Goal: Transaction & Acquisition: Purchase product/service

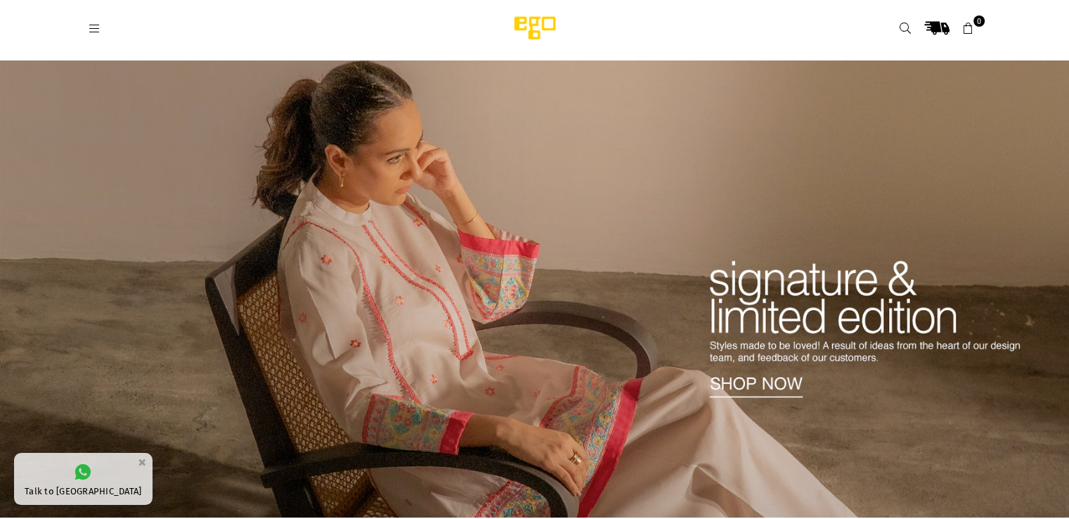
click at [97, 22] on icon at bounding box center [95, 28] width 13 height 13
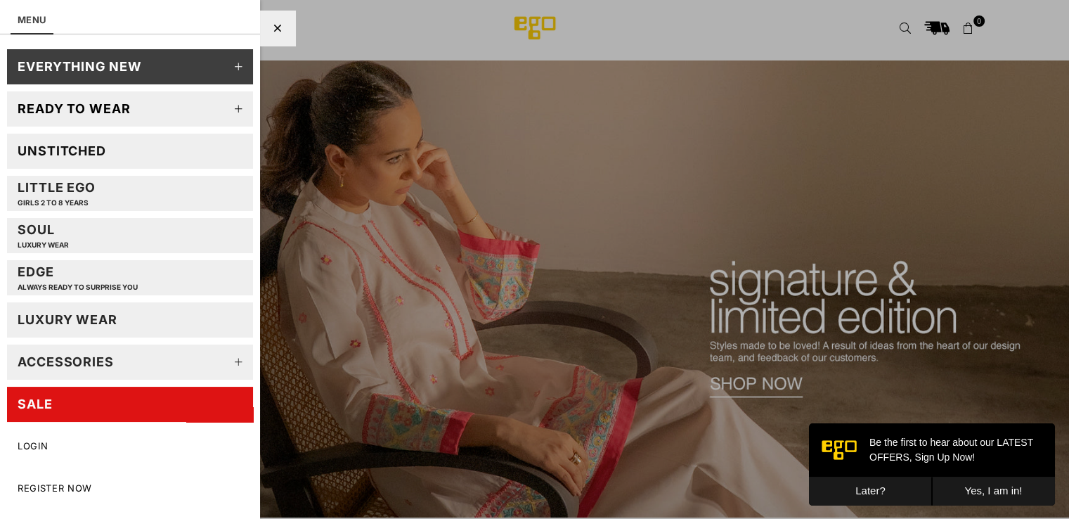
click at [157, 58] on link "EVERYTHING NEW" at bounding box center [130, 66] width 246 height 35
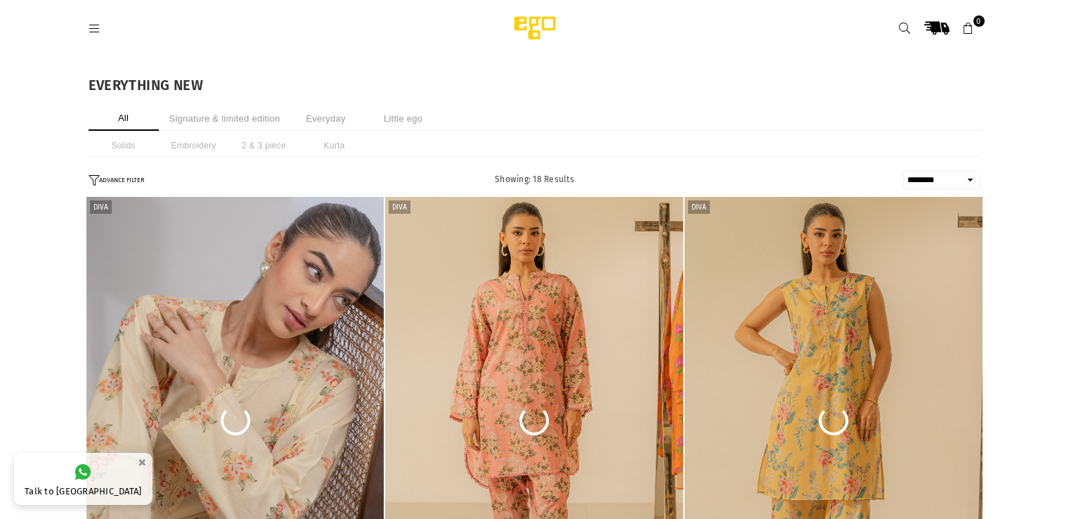
select select "******"
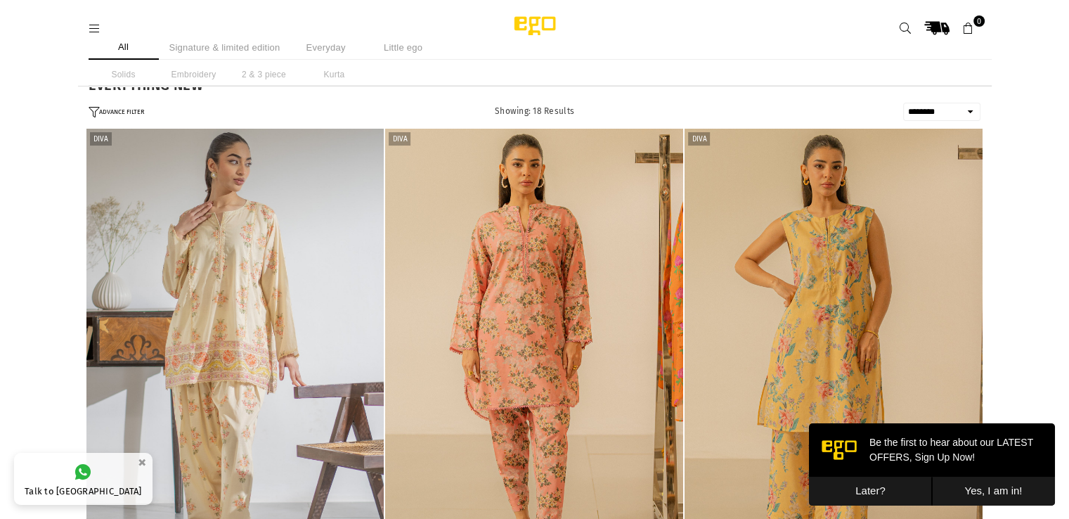
click at [223, 41] on li "Signature & limited edition" at bounding box center [225, 47] width 118 height 25
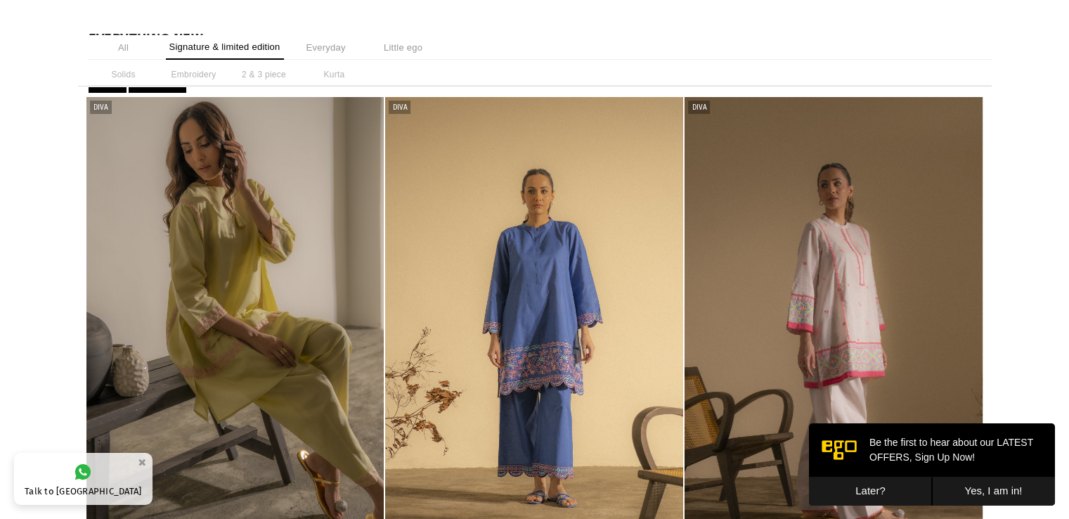
scroll to position [39, 0]
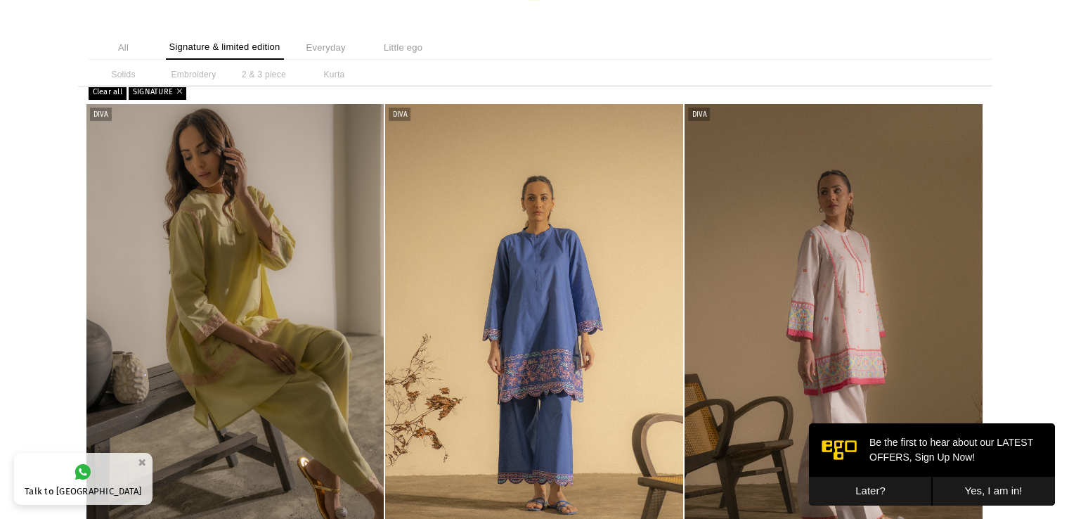
click at [122, 43] on li "All" at bounding box center [124, 47] width 70 height 25
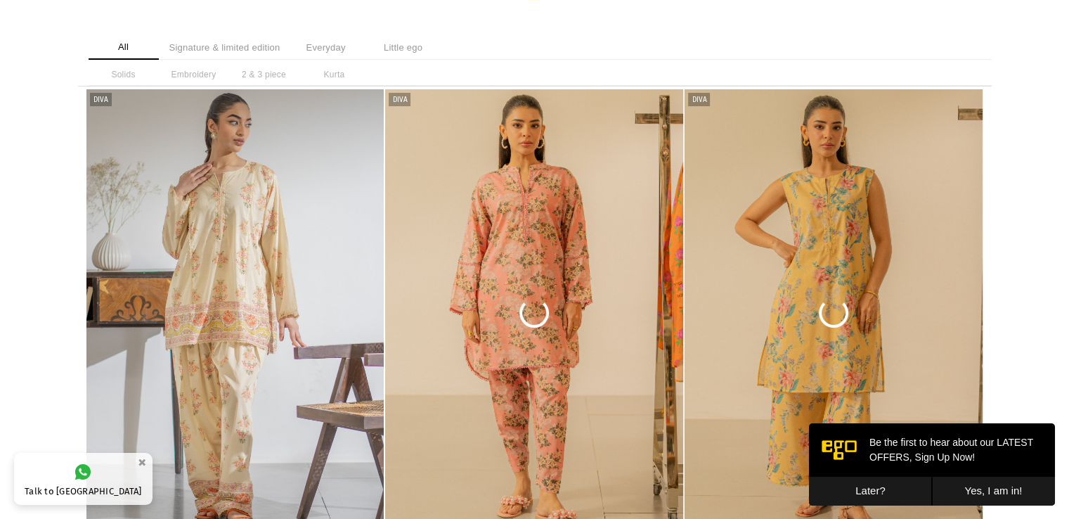
click at [334, 45] on li "Everyday" at bounding box center [326, 47] width 70 height 25
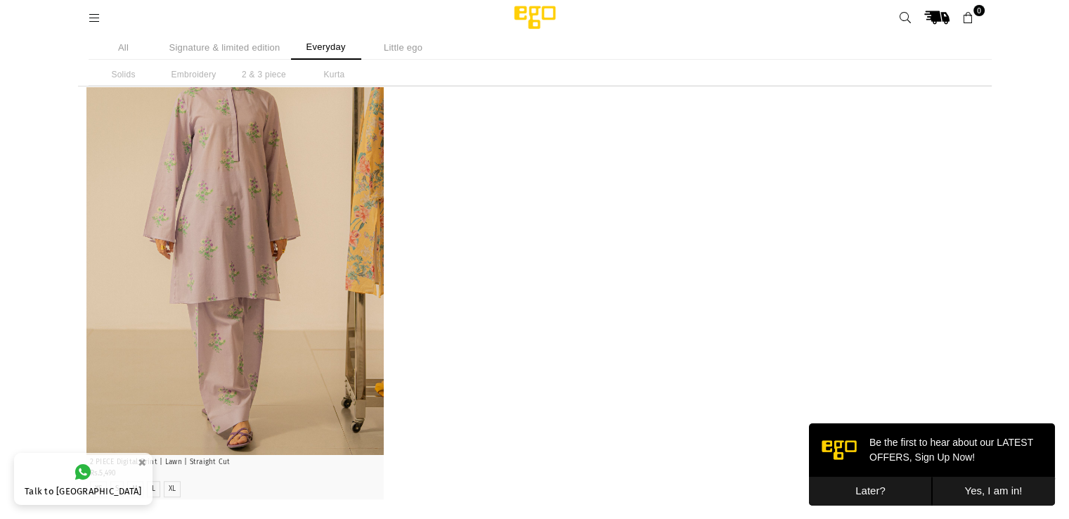
scroll to position [1102, 0]
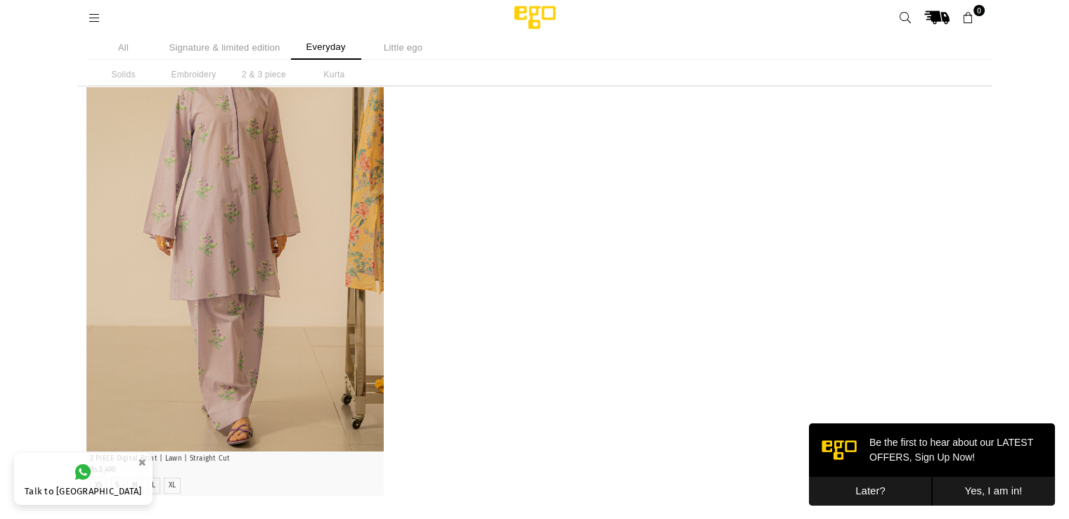
click at [95, 18] on icon at bounding box center [95, 18] width 13 height 13
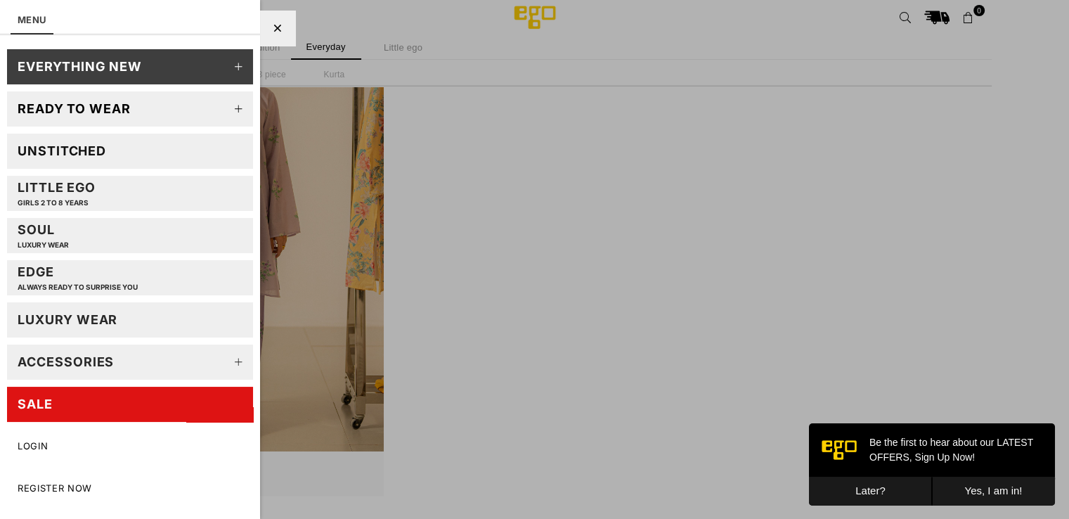
click at [72, 409] on link "SALE" at bounding box center [130, 403] width 246 height 35
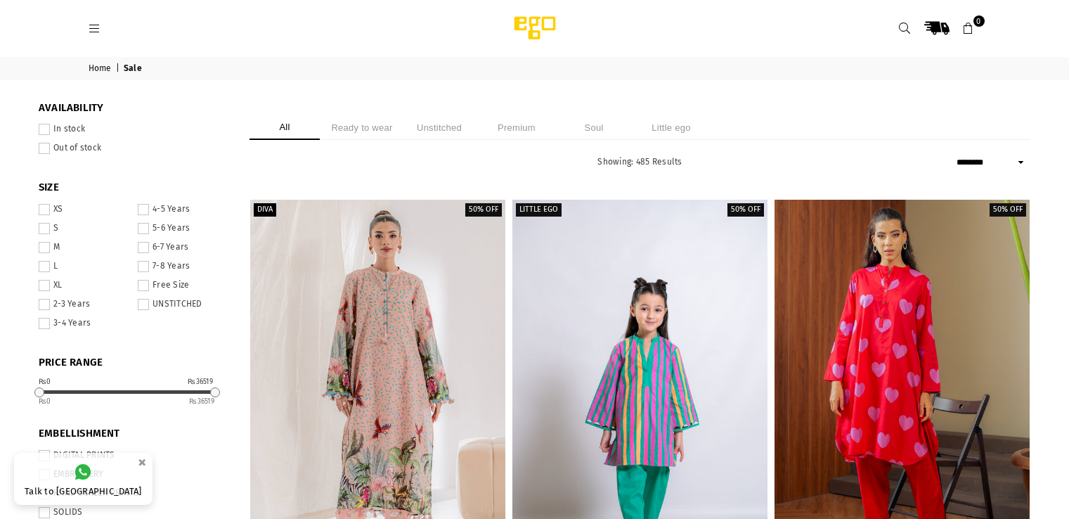
select select "******"
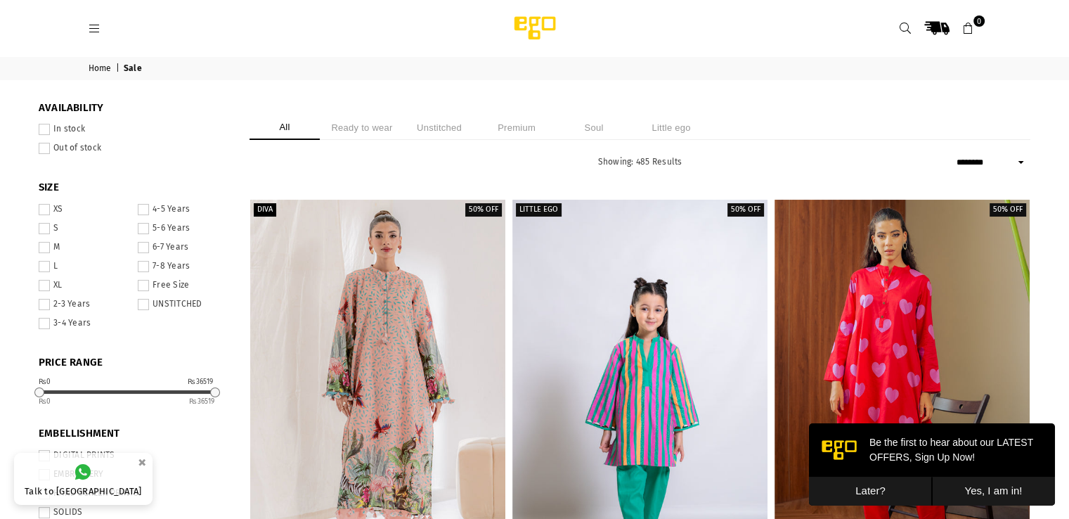
click at [443, 138] on div "All Ready to wear Unstitched Premium Soul Little ego" at bounding box center [639, 127] width 781 height 25
click at [434, 119] on li "Unstitched" at bounding box center [439, 127] width 70 height 25
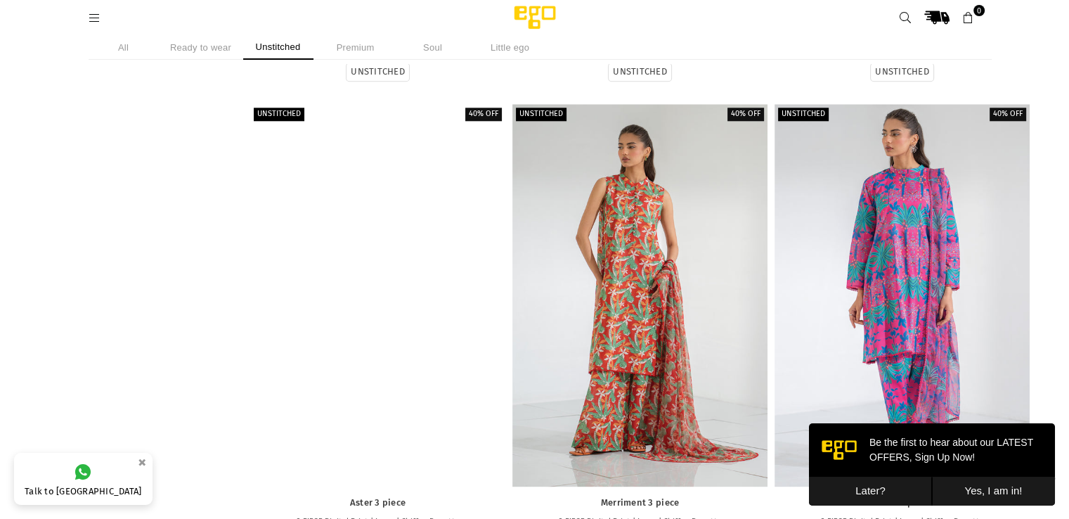
scroll to position [1530, 0]
